Goal: Transaction & Acquisition: Subscribe to service/newsletter

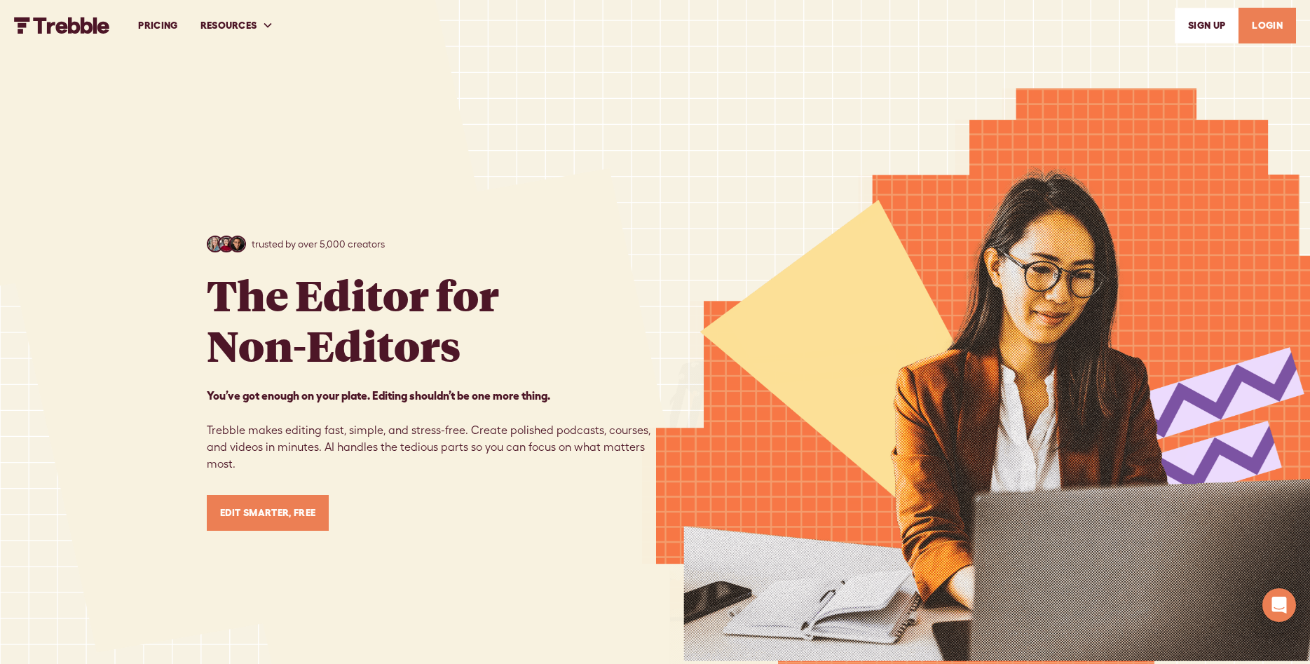
click at [1203, 25] on link "SIGn UP" at bounding box center [1207, 26] width 64 height 36
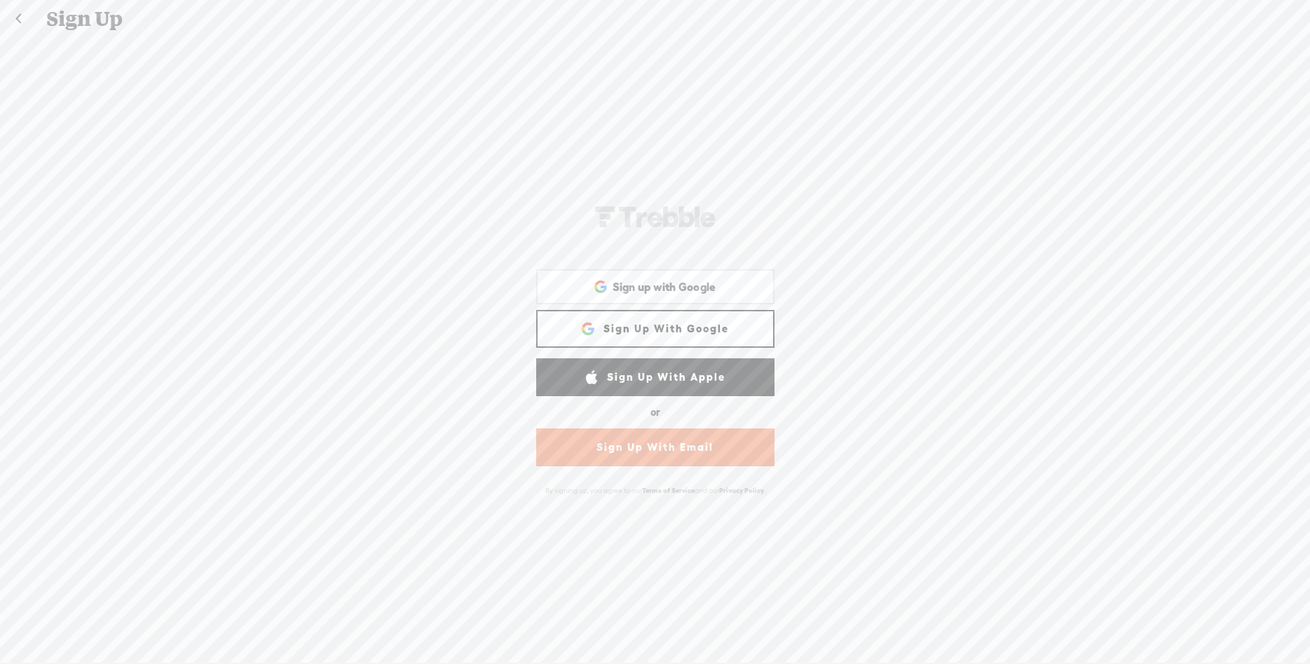
click at [650, 437] on link "Sign Up With Email" at bounding box center [655, 447] width 238 height 38
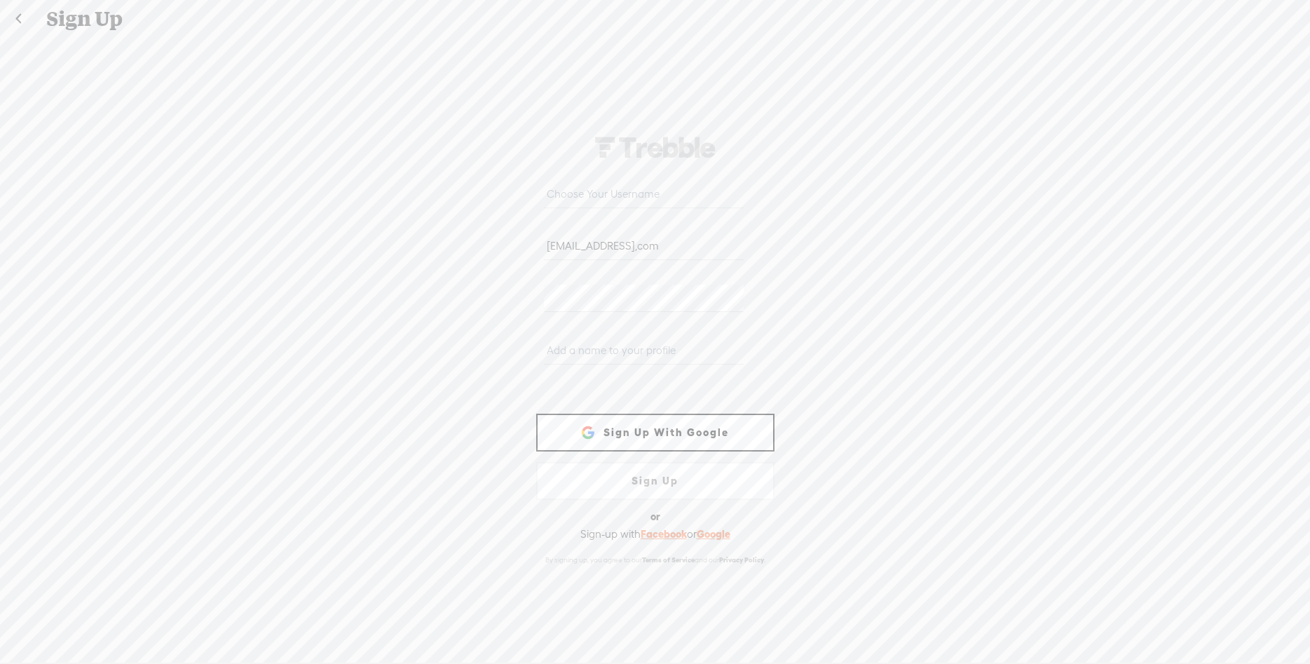
type input "freebabygirl45@yahoo,com"
click at [669, 470] on link "Sign Up" at bounding box center [655, 481] width 238 height 38
click at [652, 363] on input "text" at bounding box center [644, 349] width 200 height 27
click at [627, 362] on input "sheila" at bounding box center [644, 349] width 200 height 27
type input "sheila and john"
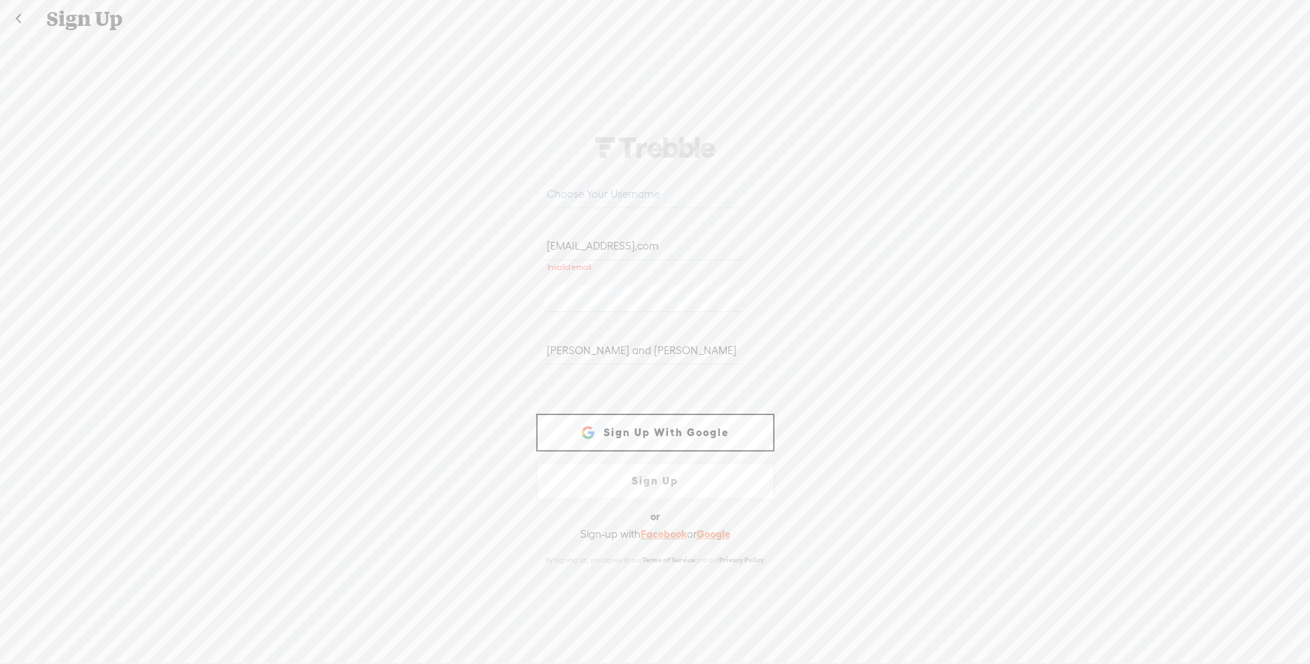
click at [663, 462] on link "Sign Up" at bounding box center [655, 481] width 238 height 38
click at [659, 462] on link "Sign Up" at bounding box center [655, 481] width 238 height 38
click at [693, 260] on input "freebabygirl45@yahoo,com" at bounding box center [644, 246] width 200 height 27
type input "f"
